Goal: Find contact information: Find contact information

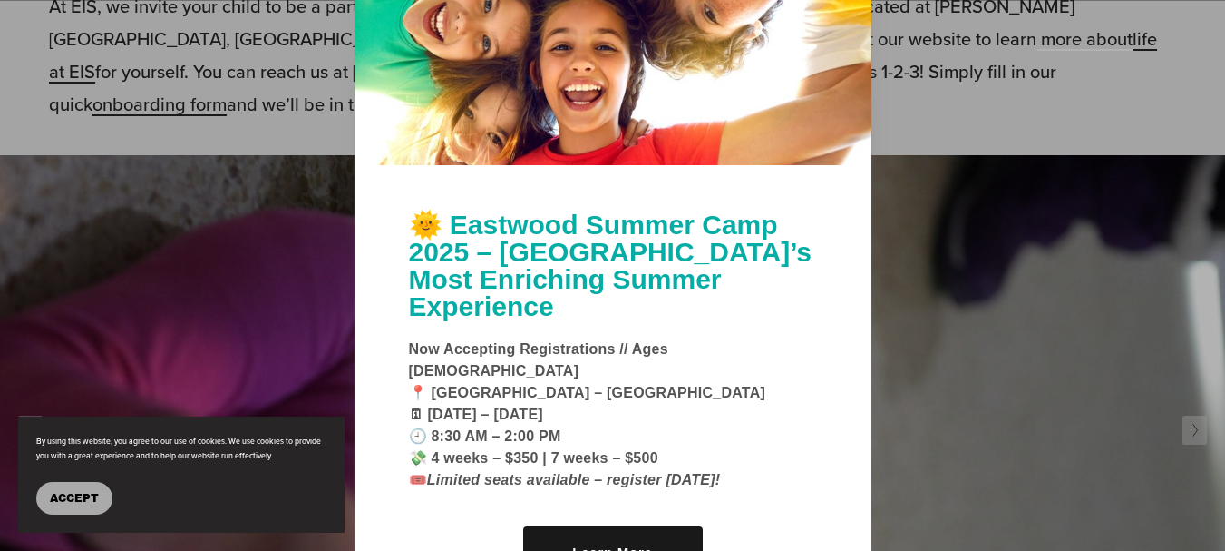
scroll to position [998, 0]
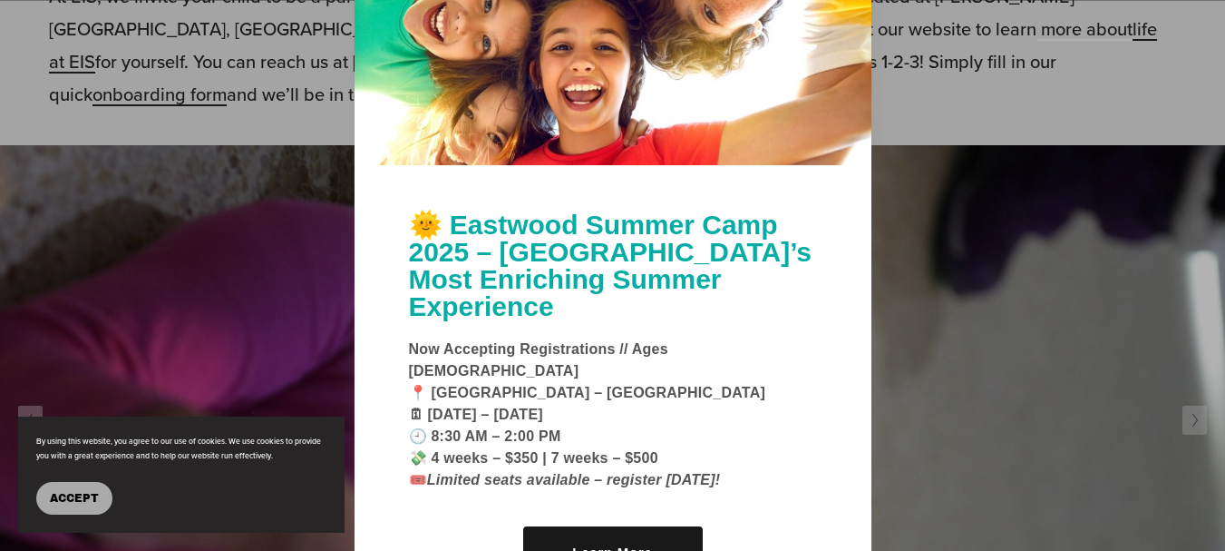
click at [983, 236] on div at bounding box center [612, 275] width 1225 height 551
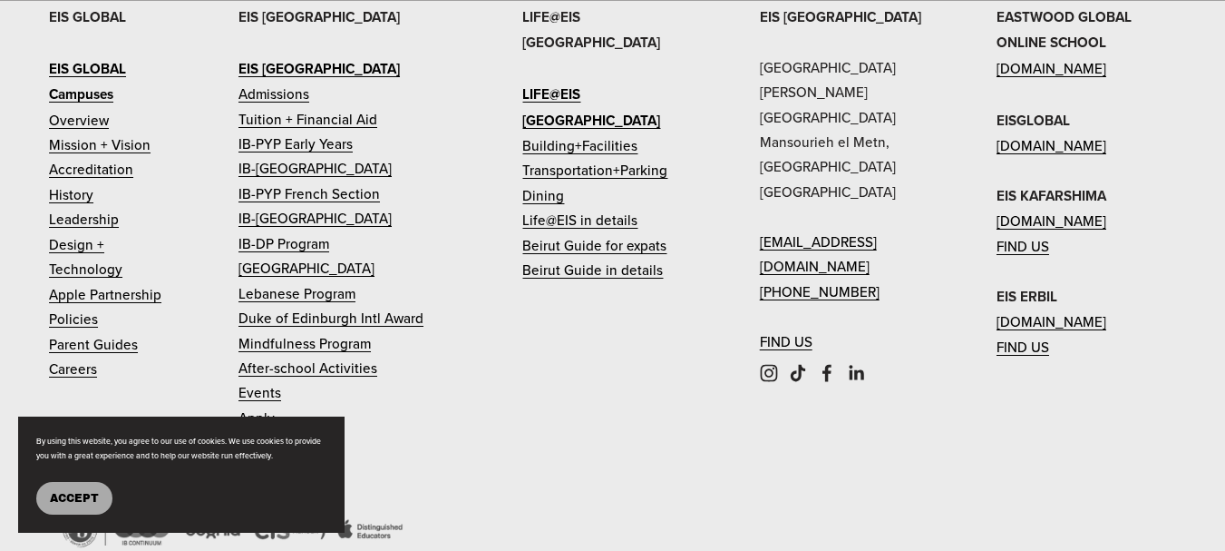
scroll to position [2400, 0]
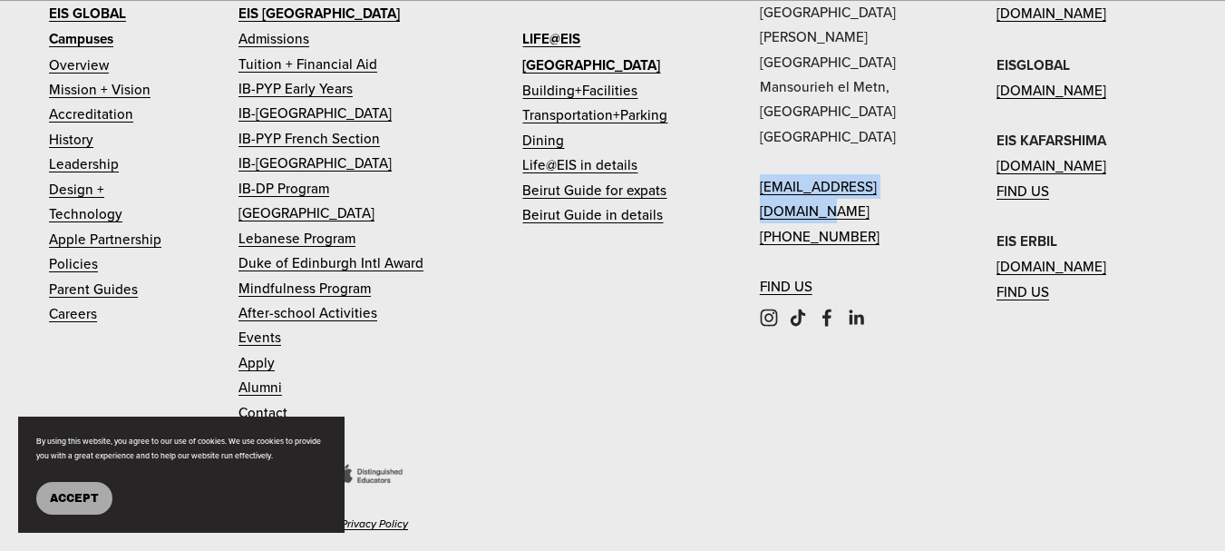
drag, startPoint x: 754, startPoint y: 141, endPoint x: 939, endPoint y: 141, distance: 185.0
click at [939, 141] on div "EIS [GEOGRAPHIC_DATA] [PERSON_NAME][GEOGRAPHIC_DATA] [EMAIL_ADDRESS][DOMAIN_NAM…" at bounding box center [612, 260] width 1225 height 623
copy link "[EMAIL_ADDRESS][DOMAIN_NAME]"
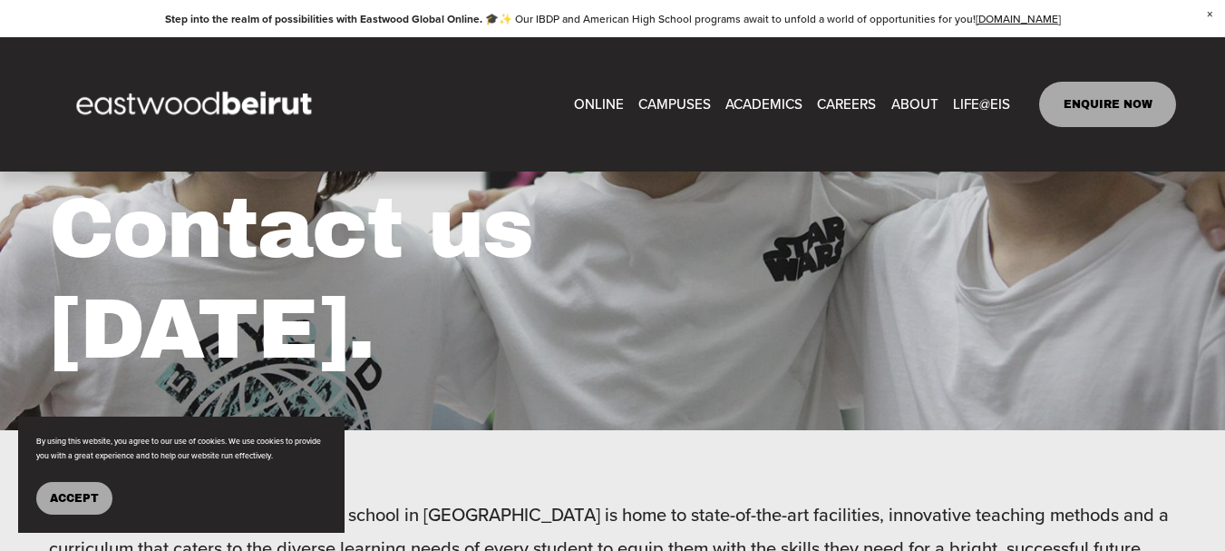
scroll to position [0, 0]
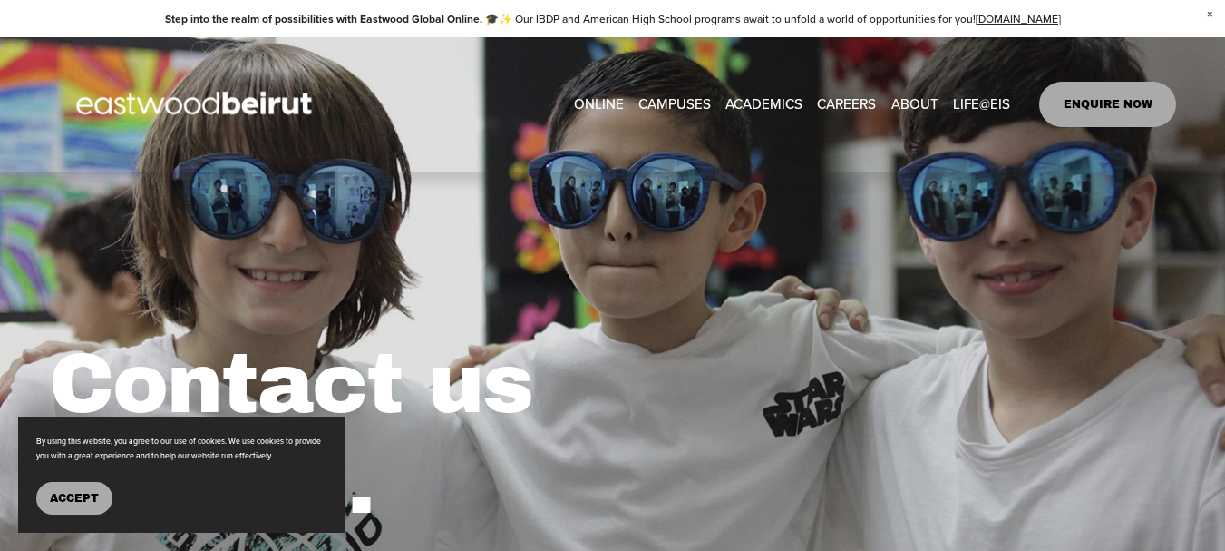
click at [668, 100] on span "CAMPUSES" at bounding box center [674, 104] width 73 height 24
click at [77, 482] on button "Accept" at bounding box center [74, 498] width 76 height 33
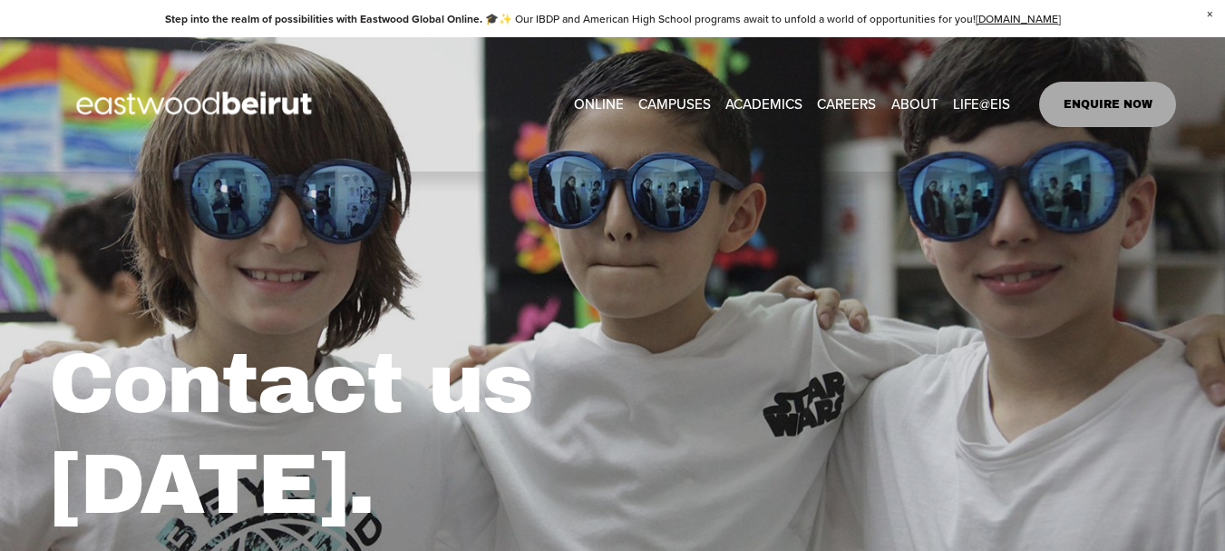
click at [0, 0] on span "Leadership" at bounding box center [0, 0] width 0 height 0
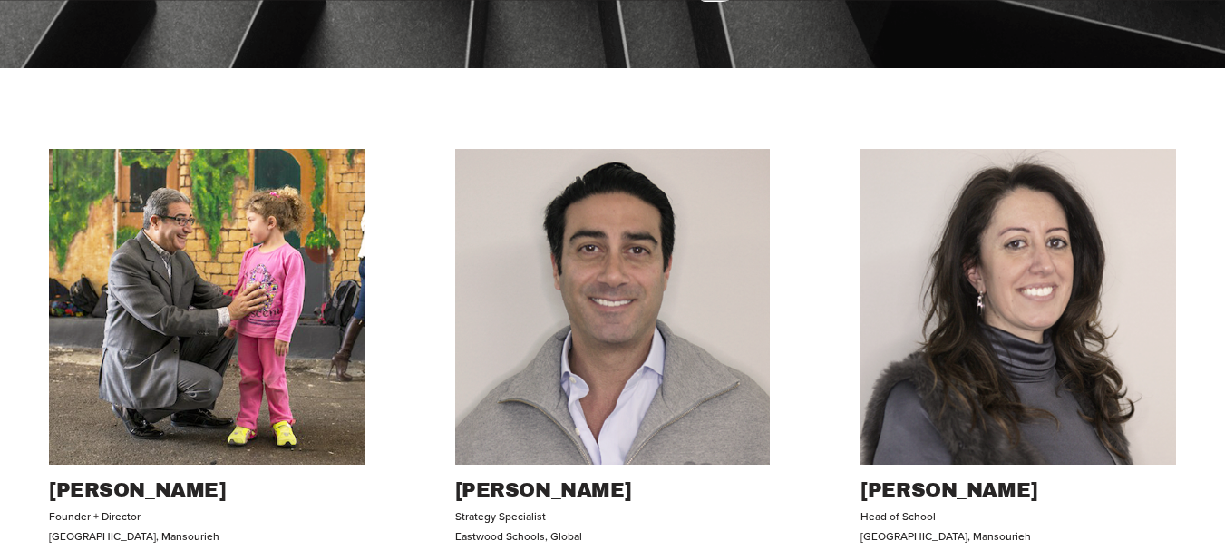
scroll to position [635, 0]
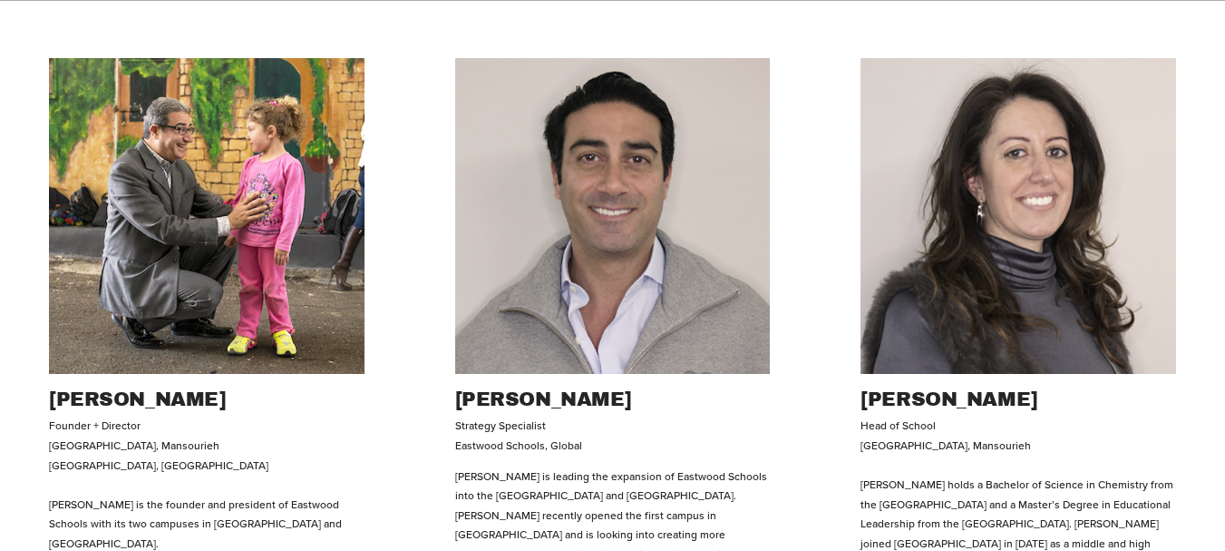
drag, startPoint x: 50, startPoint y: 448, endPoint x: 200, endPoint y: 448, distance: 149.6
copy p "Eastwood International School,"
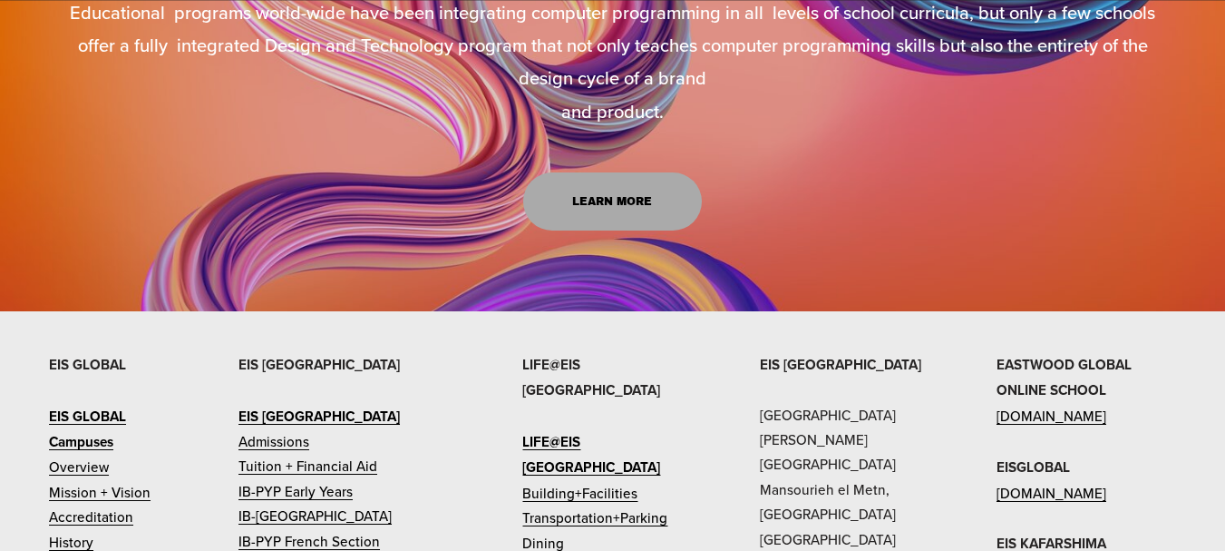
scroll to position [3537, 0]
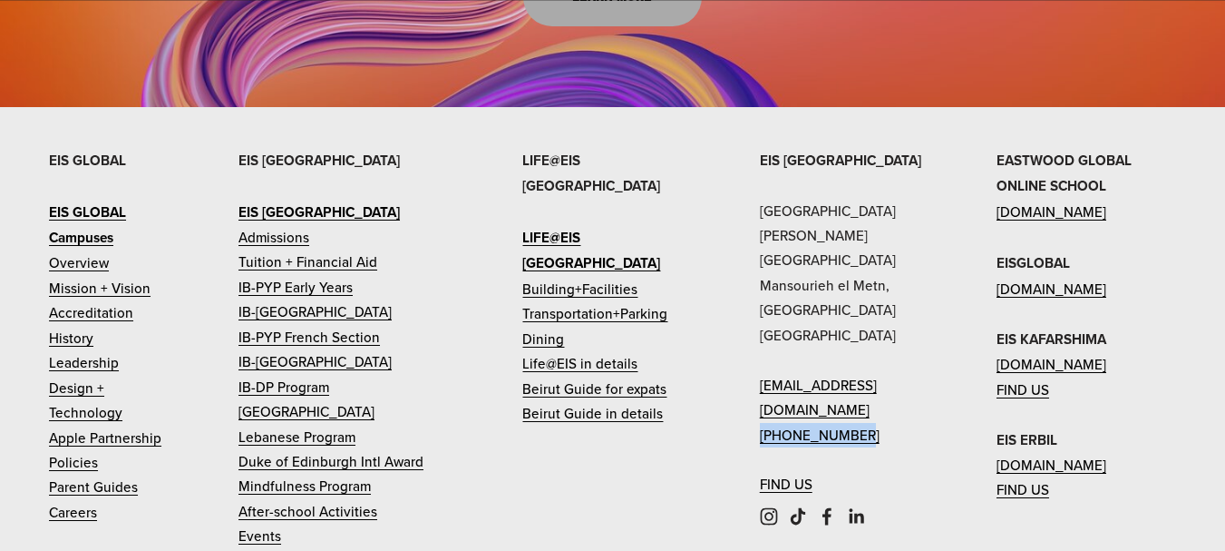
drag, startPoint x: 853, startPoint y: 228, endPoint x: 760, endPoint y: 229, distance: 93.4
click at [760, 229] on p "EIS BEIRUT Eastwood International School Sami Solh Street Mansourieh el Metn, B…" at bounding box center [850, 322] width 180 height 349
copy link "[PHONE_NUMBER]"
